Goal: Check status

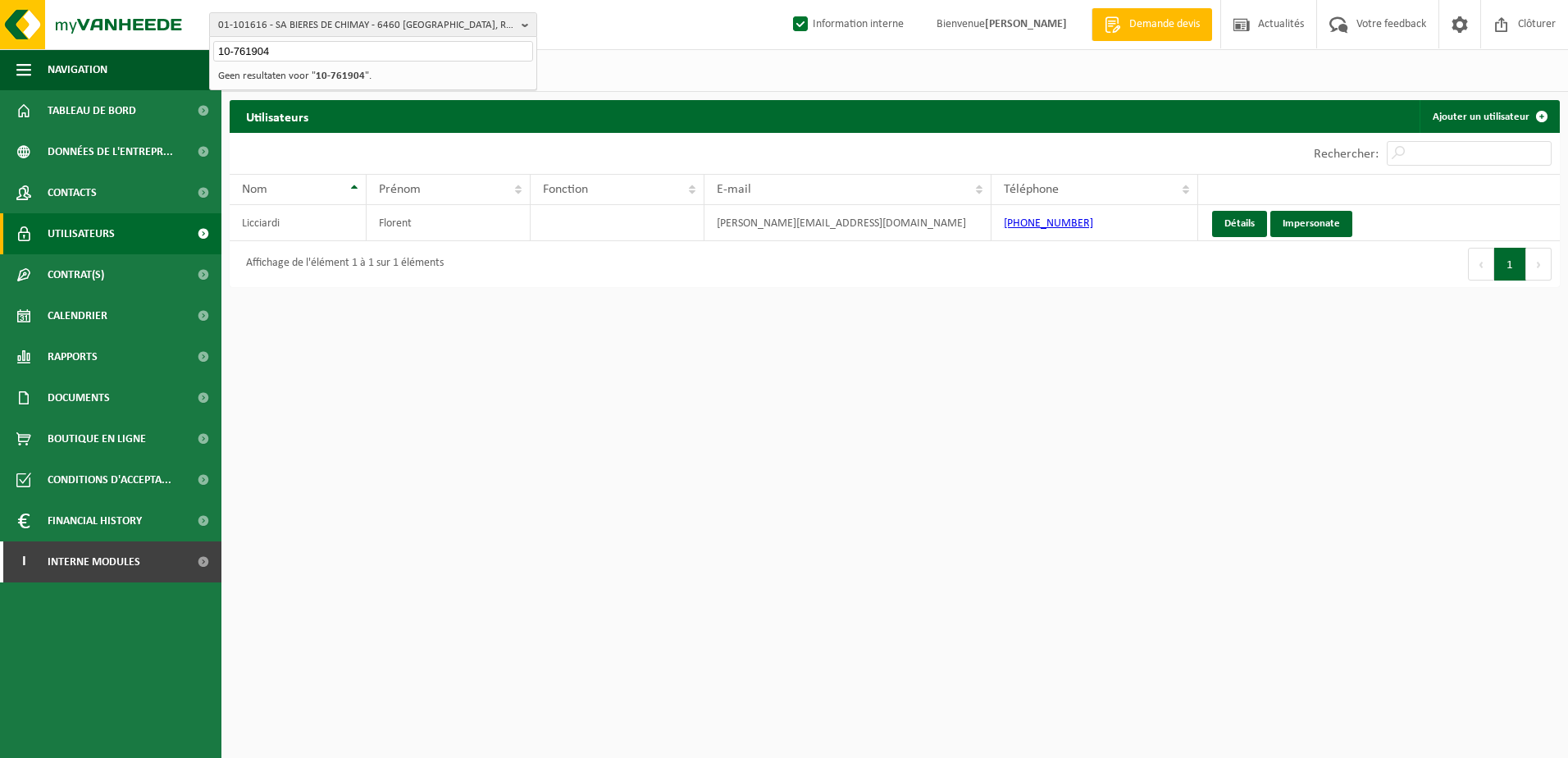
click at [354, 55] on input "10-761904" at bounding box center [373, 51] width 320 height 21
drag, startPoint x: 316, startPoint y: 54, endPoint x: 177, endPoint y: 46, distance: 139.2
click at [178, 47] on div "01-101616 - SA BIERES DE CHIMAY - 6460 CHIMAY, ROUTE CHARLEMAGNE 8 10-761904 01…" at bounding box center [784, 25] width 1568 height 50
click at [321, 31] on span "01-101616 - SA BIERES DE CHIMAY - 6460 CHIMAY, ROUTE CHARLEMAGNE 8" at bounding box center [366, 26] width 297 height 25
type input "10-912292"
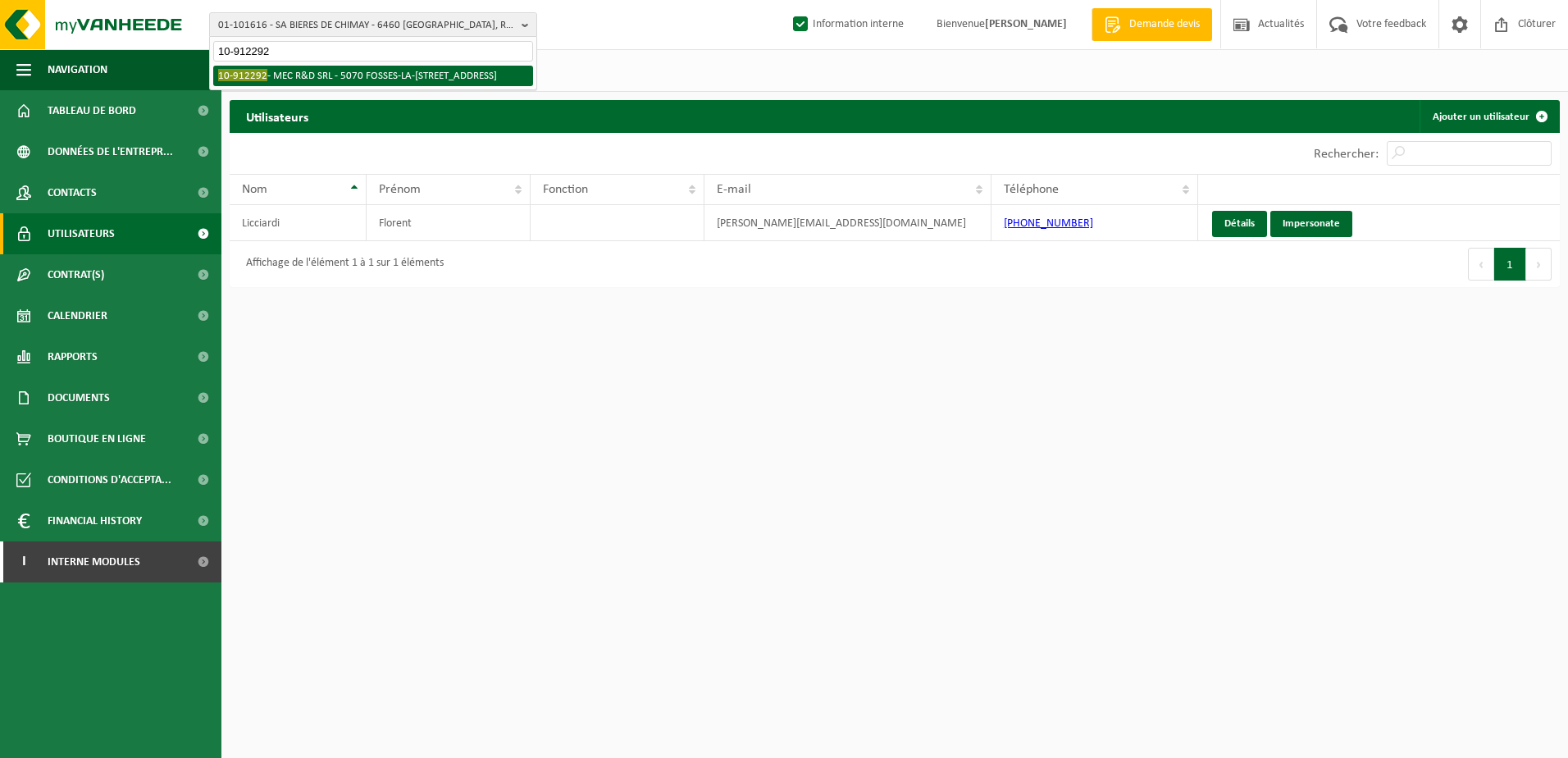
click at [335, 72] on li "10-912292 - MEC R&D SRL - 5070 FOSSES-LA-VILLE, RUE LAIDE BASSE 30" at bounding box center [373, 75] width 320 height 21
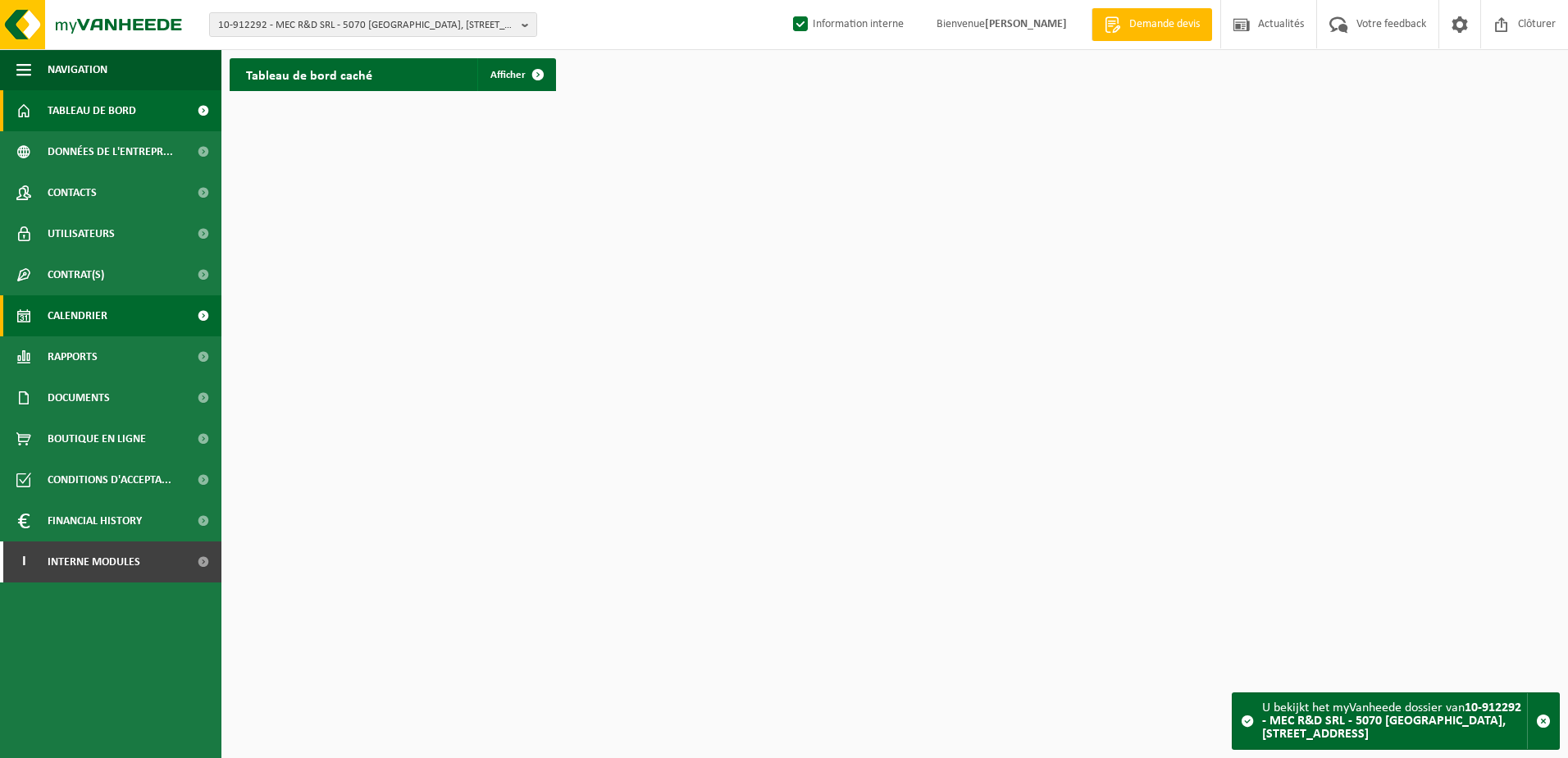
click at [154, 317] on link "Calendrier" at bounding box center [111, 316] width 221 height 41
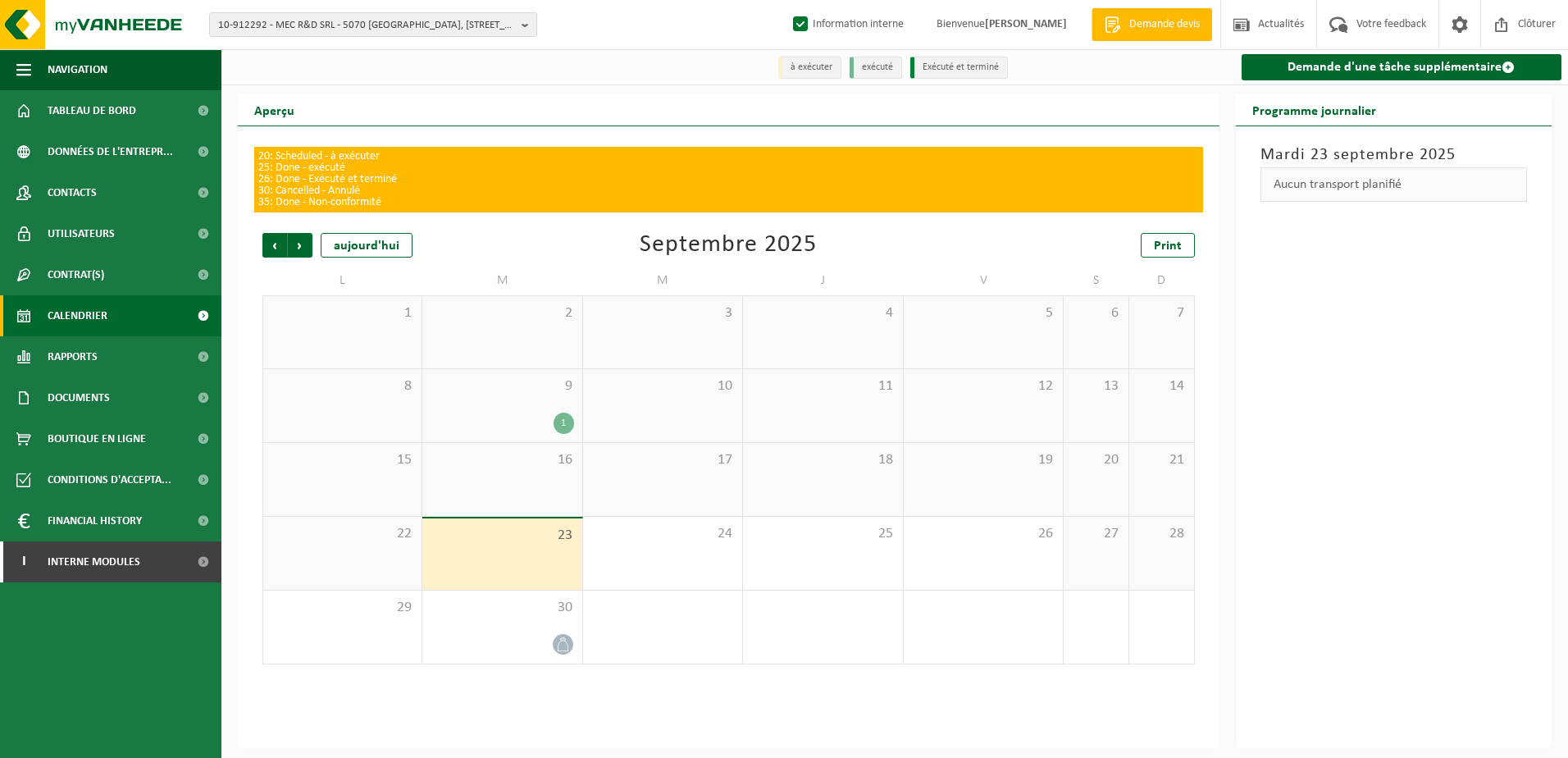
click at [694, 476] on div "17" at bounding box center [663, 479] width 159 height 73
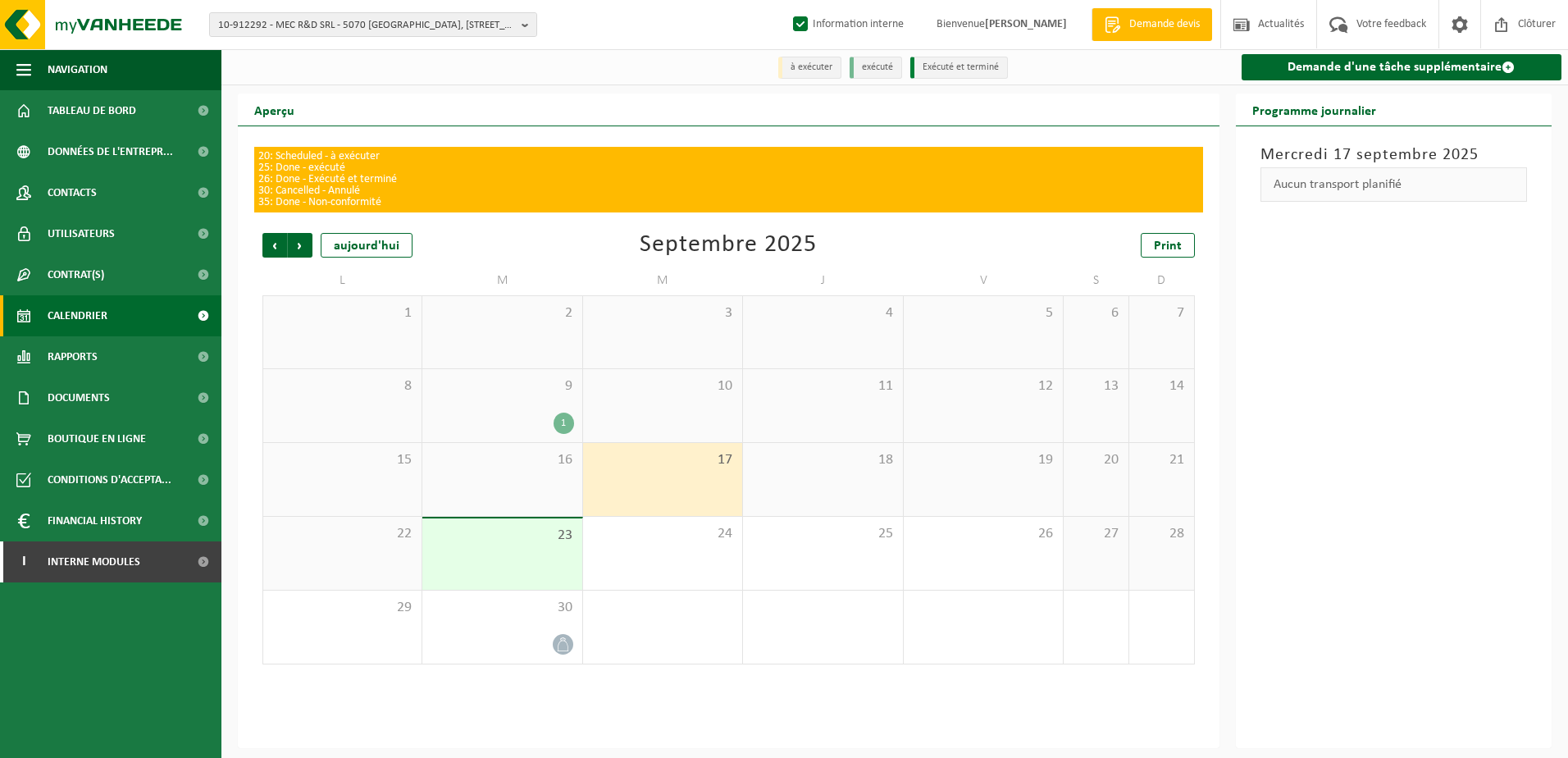
click at [817, 491] on div "18" at bounding box center [822, 479] width 159 height 73
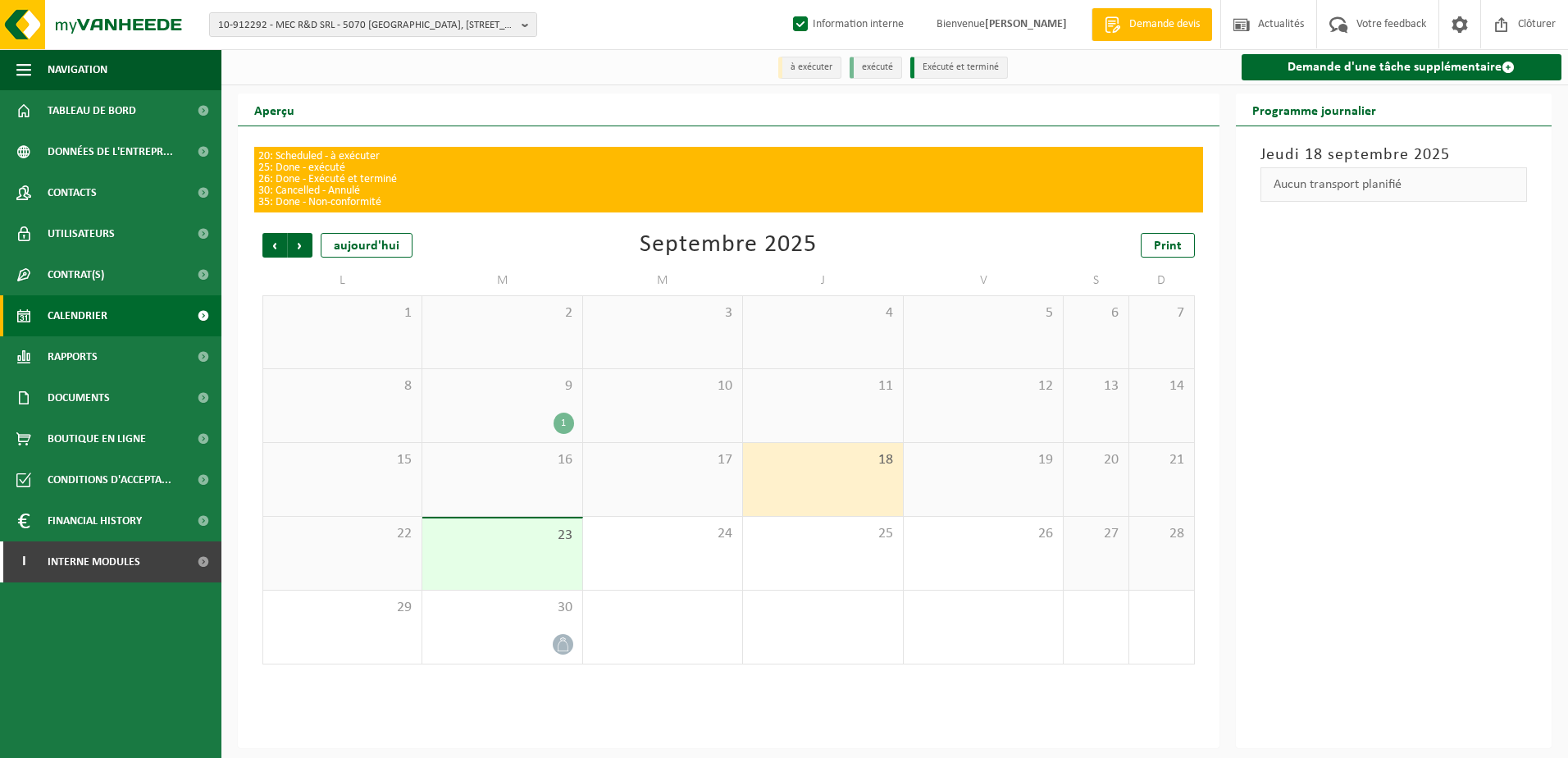
click at [967, 473] on div "19" at bounding box center [983, 479] width 159 height 73
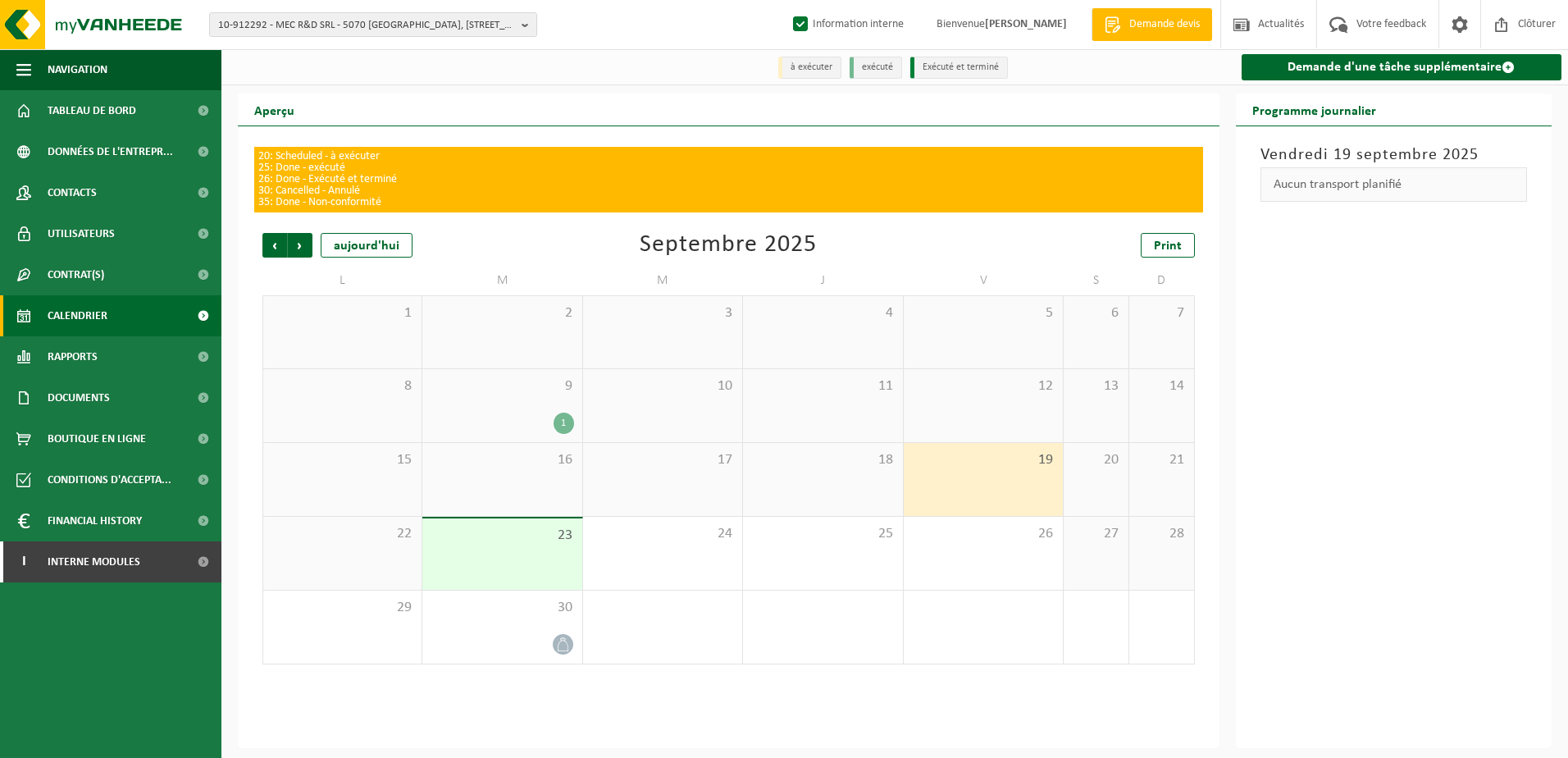
click at [524, 417] on div "1" at bounding box center [501, 423] width 143 height 21
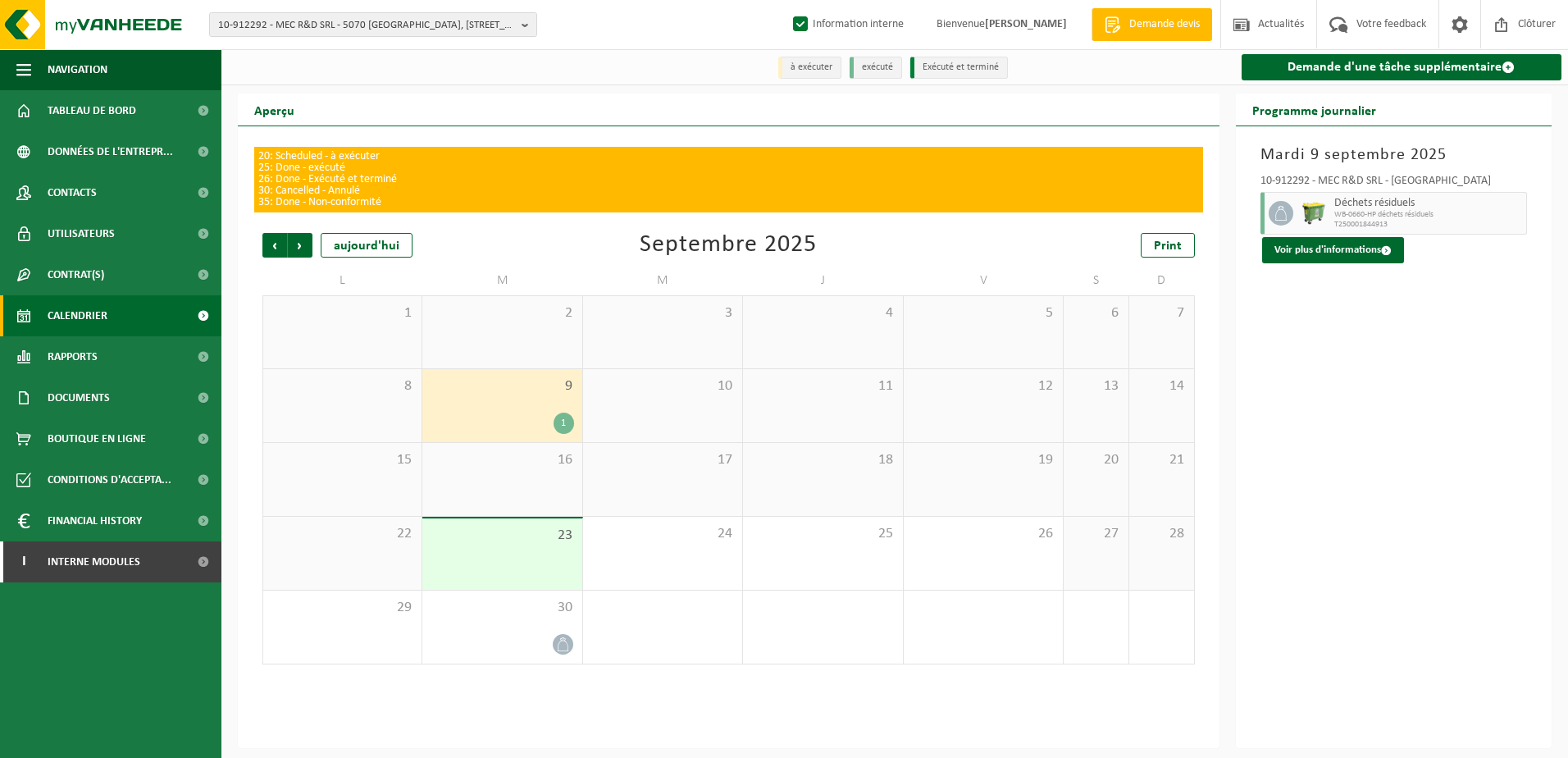
click at [564, 426] on div "1" at bounding box center [563, 423] width 21 height 21
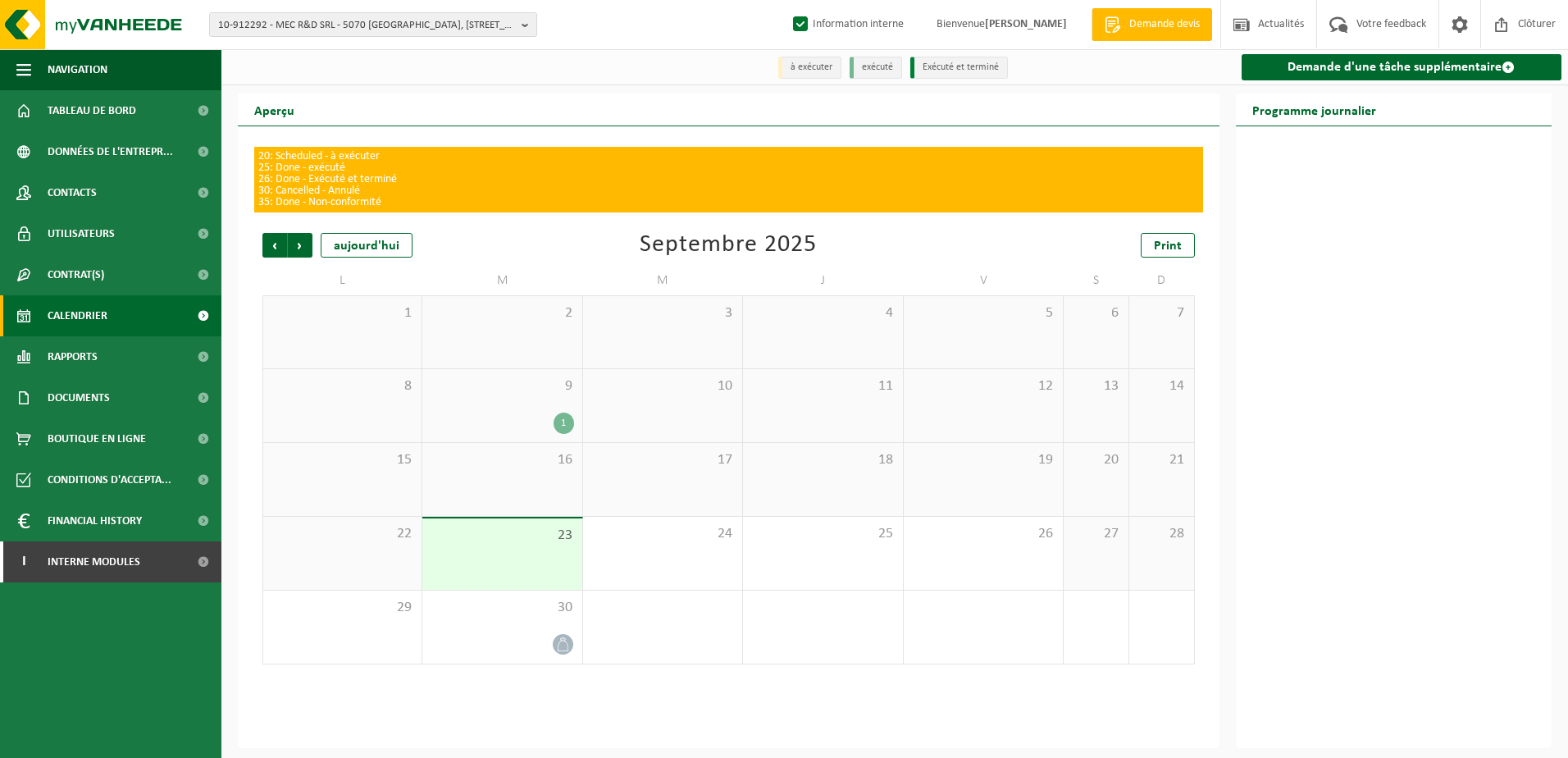
click at [564, 426] on div "1" at bounding box center [563, 423] width 21 height 21
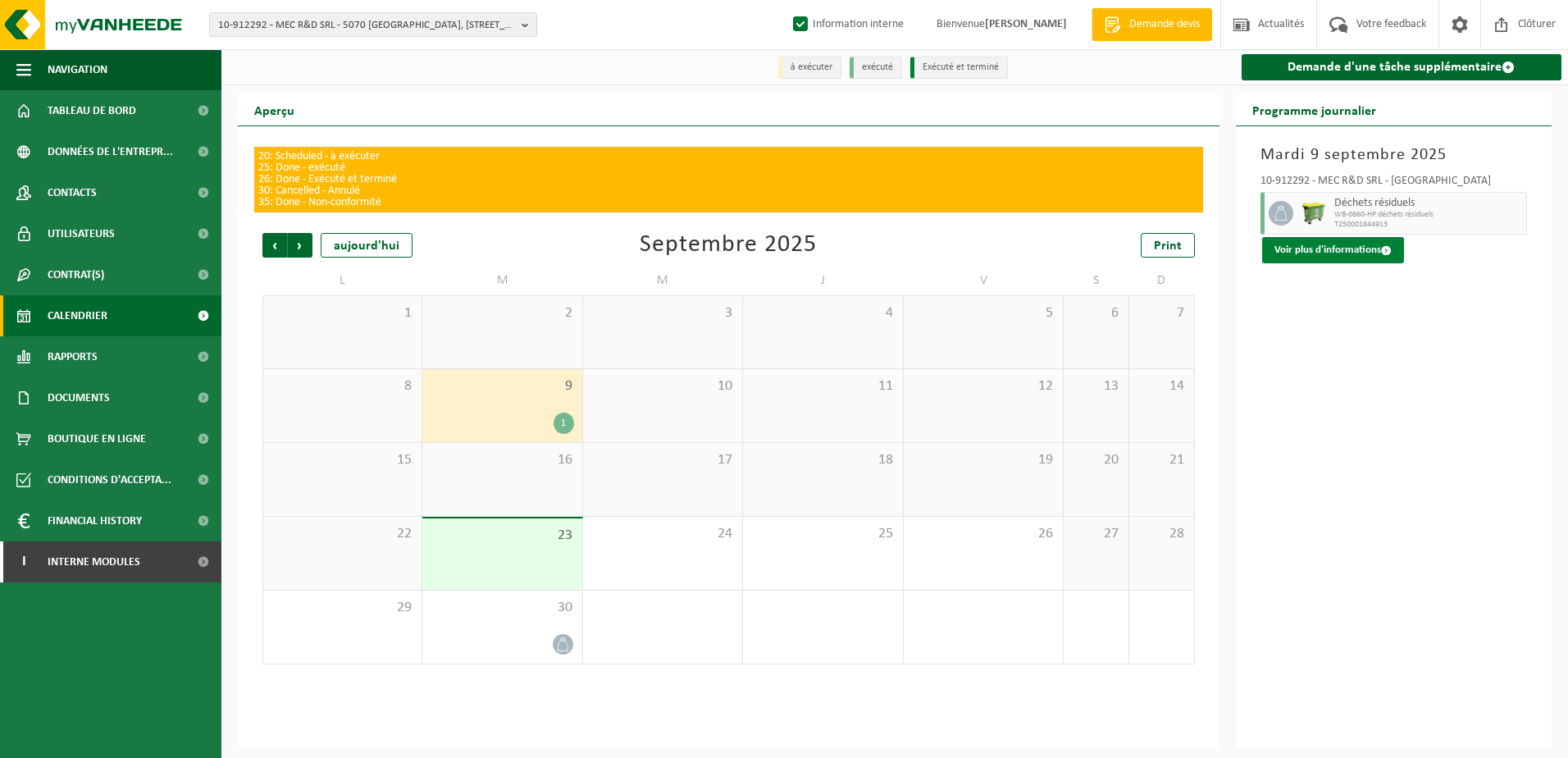
click at [1321, 260] on button "Voir plus d'informations" at bounding box center [1333, 250] width 142 height 26
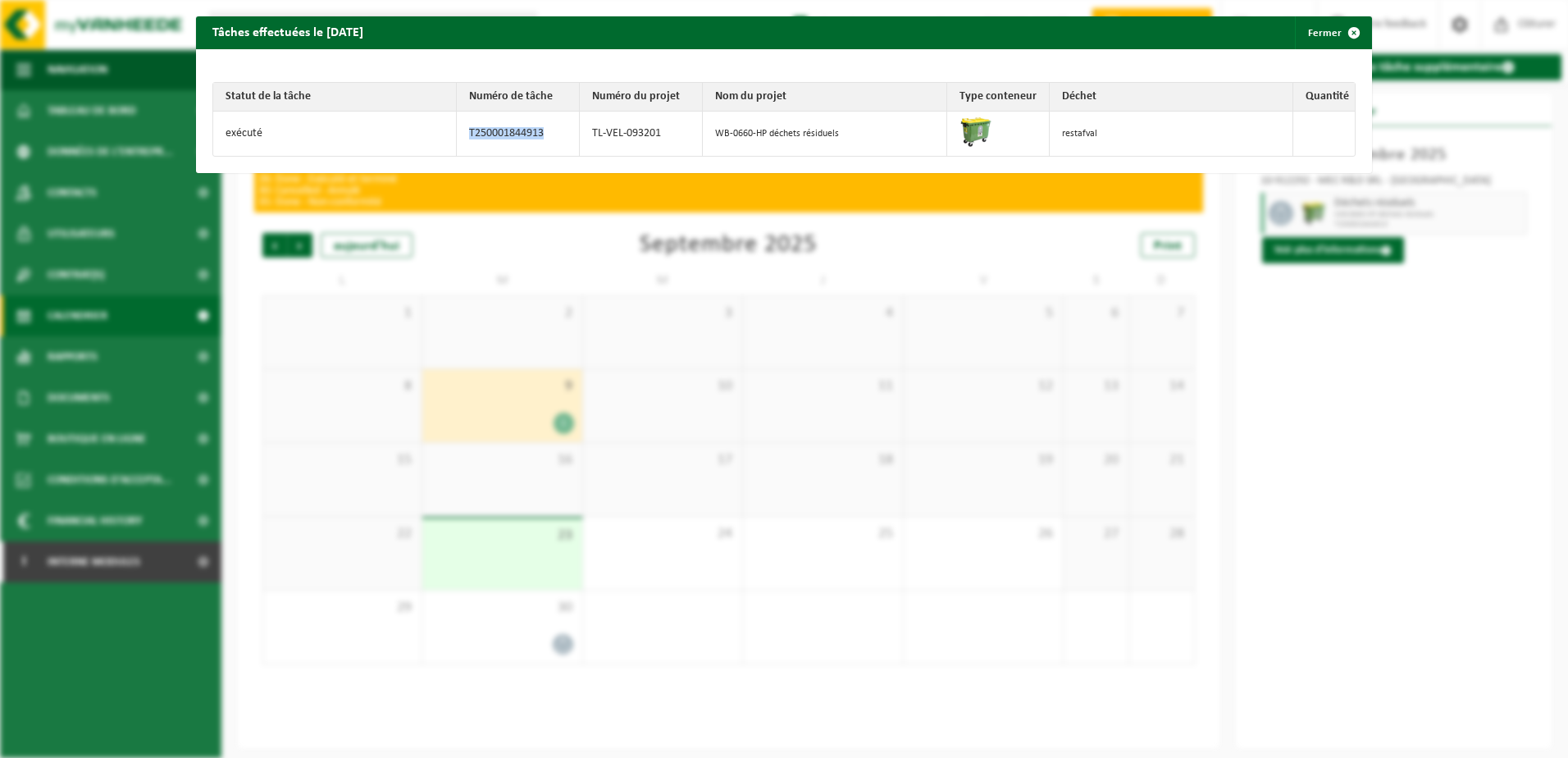
drag, startPoint x: 546, startPoint y: 136, endPoint x: 463, endPoint y: 136, distance: 83.0
click at [463, 136] on td "T250001844913" at bounding box center [518, 134] width 123 height 45
copy td "T250001844913"
click at [1352, 31] on span "button" at bounding box center [1354, 33] width 33 height 33
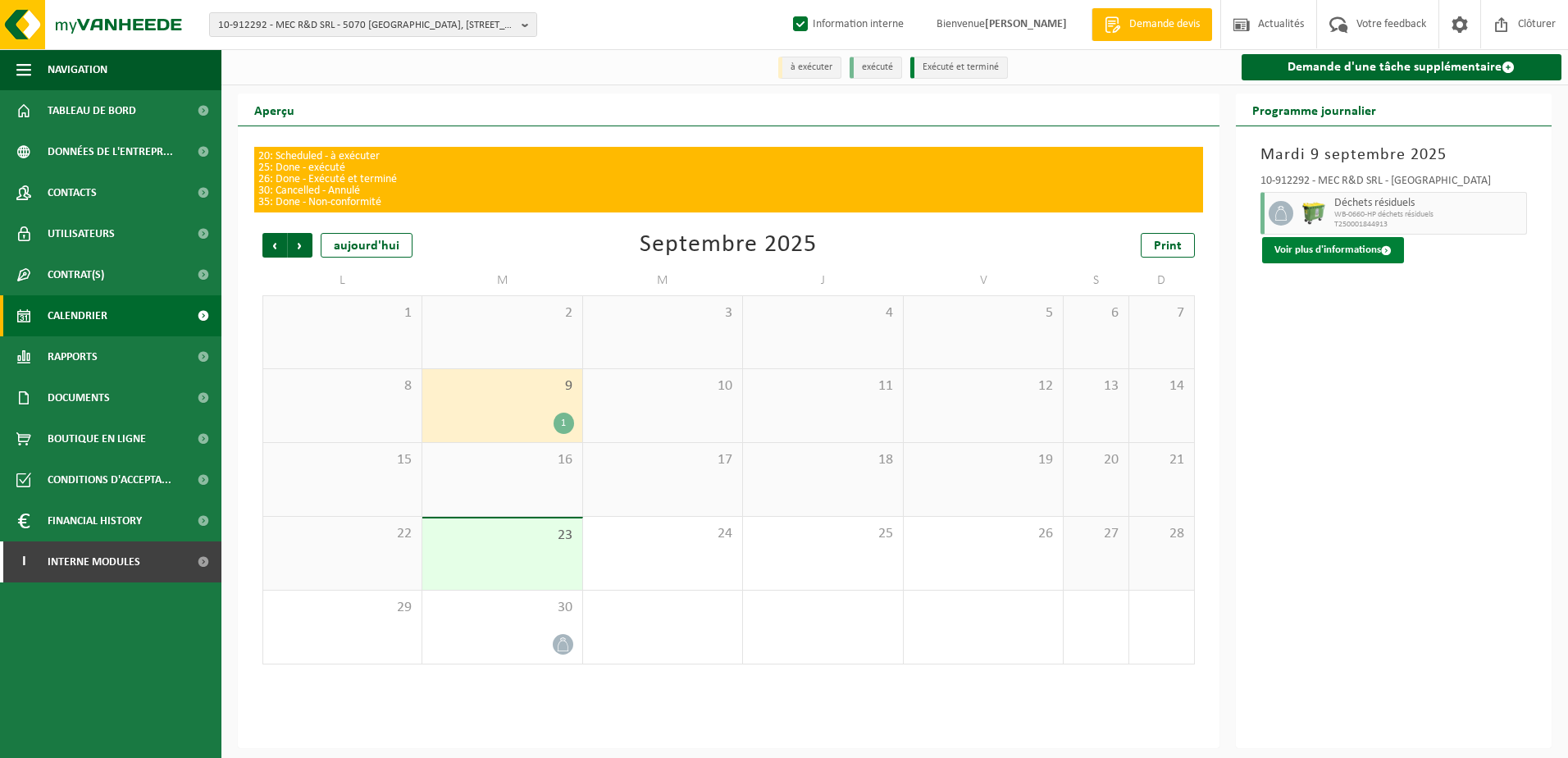
click at [1333, 258] on button "Voir plus d'informations" at bounding box center [1333, 250] width 142 height 26
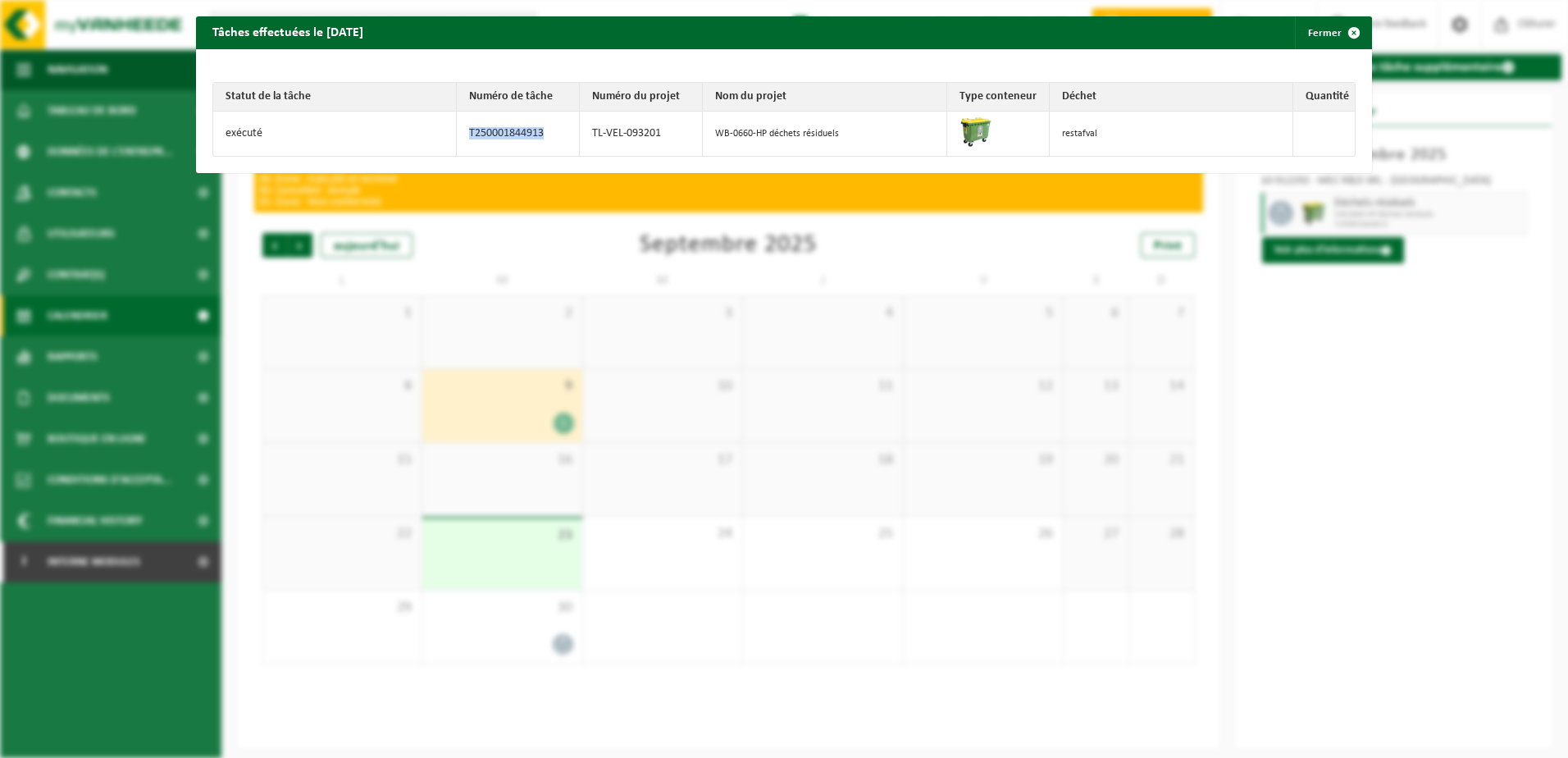
drag, startPoint x: 553, startPoint y: 131, endPoint x: 456, endPoint y: 136, distance: 97.1
click at [457, 136] on td "T250001844913" at bounding box center [518, 134] width 123 height 45
copy td "T250001844913"
click at [1338, 32] on span "button" at bounding box center [1354, 33] width 33 height 33
